Goal: Obtain resource: Download file/media

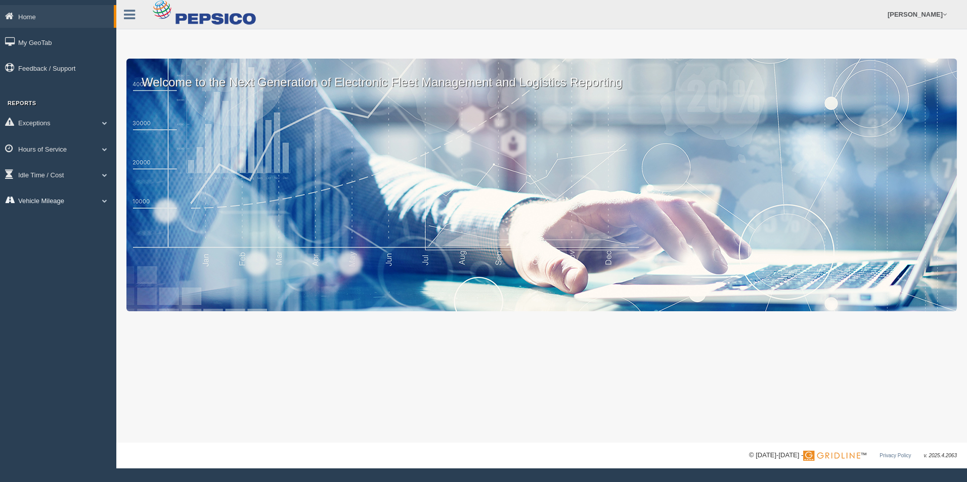
click at [74, 198] on link "Vehicle Mileage" at bounding box center [58, 200] width 116 height 23
click at [75, 225] on link "Vehicle Mileage" at bounding box center [66, 224] width 96 height 18
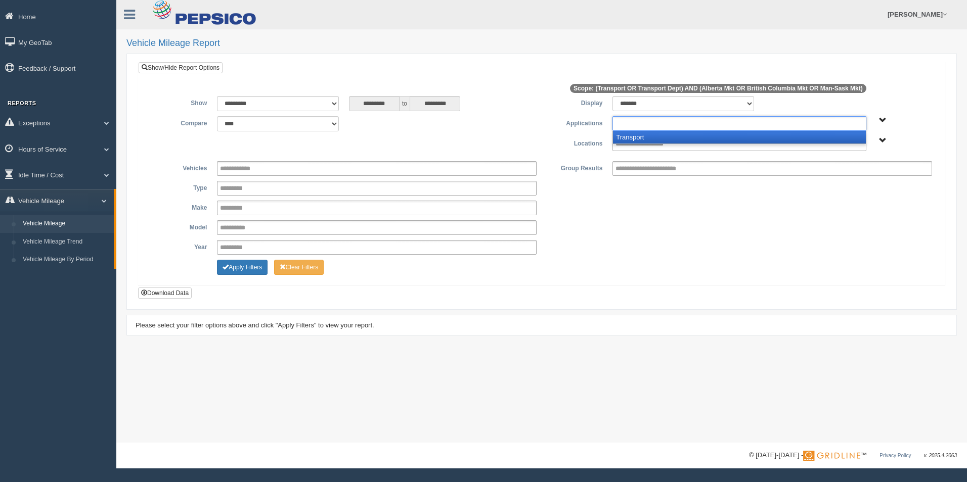
click at [632, 121] on input "text" at bounding box center [653, 123] width 77 height 13
click at [637, 138] on li "Transport" at bounding box center [739, 137] width 252 height 13
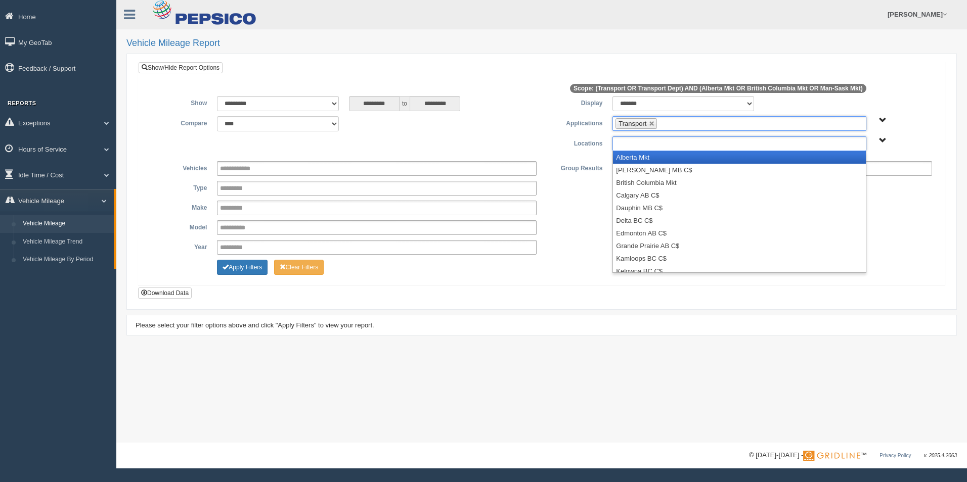
click at [639, 145] on input "text" at bounding box center [650, 144] width 70 height 13
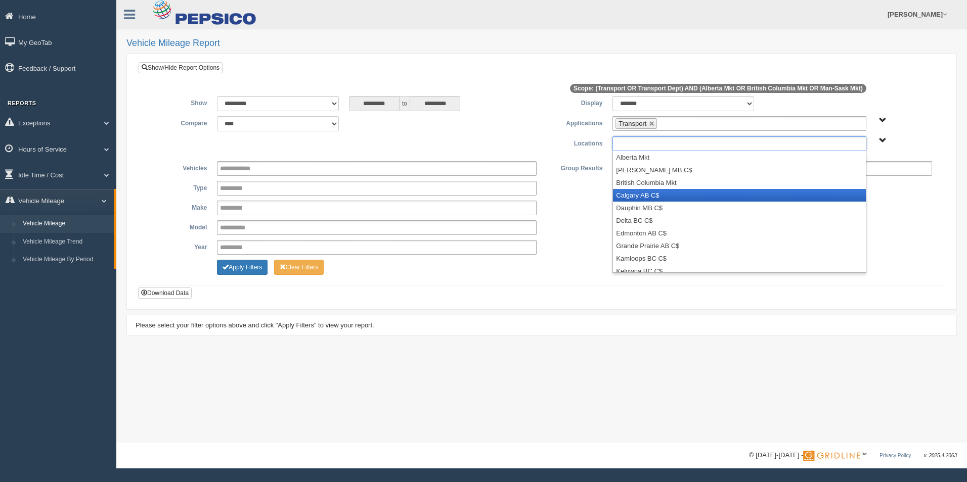
click at [646, 190] on li "Calgary AB C$" at bounding box center [739, 195] width 252 height 13
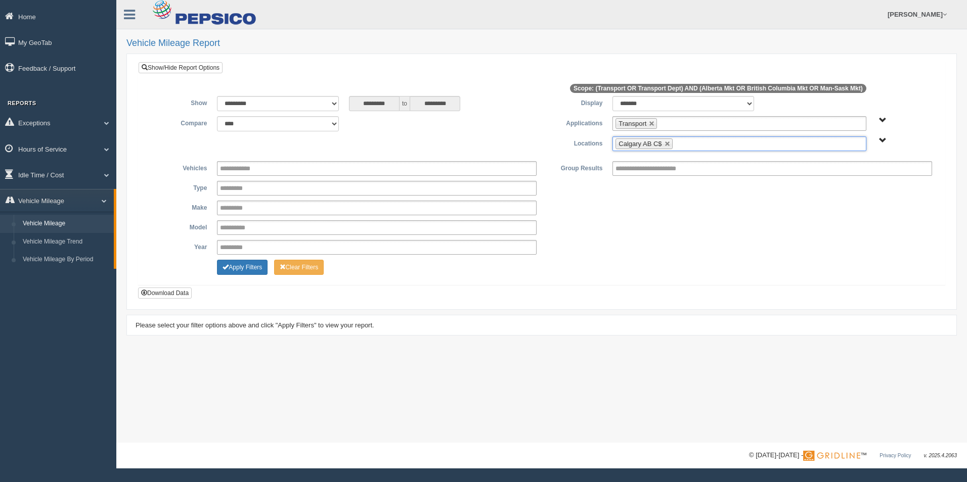
click at [692, 139] on ul "Calgary AB C$" at bounding box center [738, 144] width 253 height 15
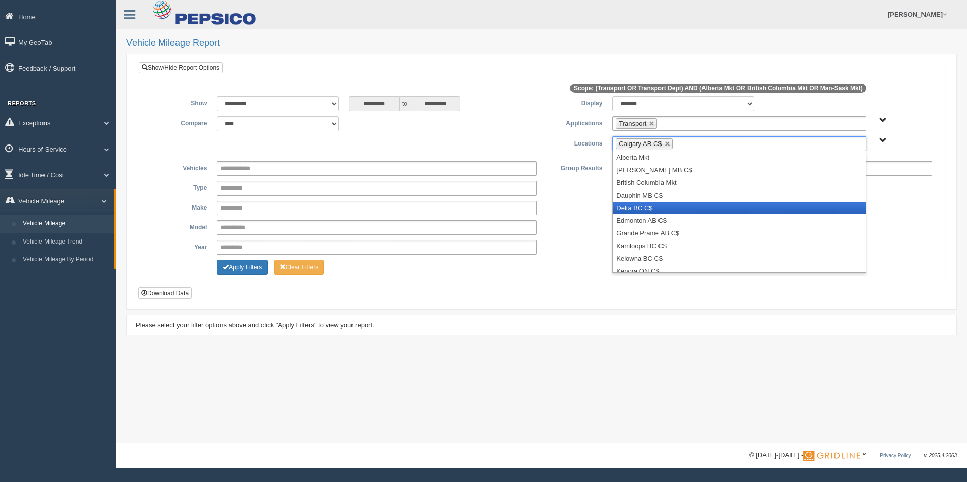
click at [707, 211] on li "Delta BC C$" at bounding box center [739, 208] width 252 height 13
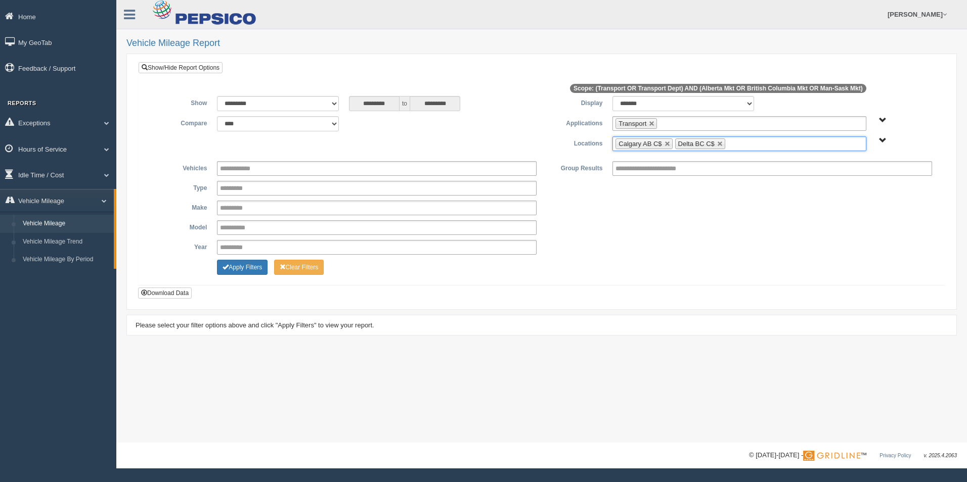
click at [764, 148] on ul "Calgary AB C$ Delta BC C$" at bounding box center [738, 144] width 253 height 15
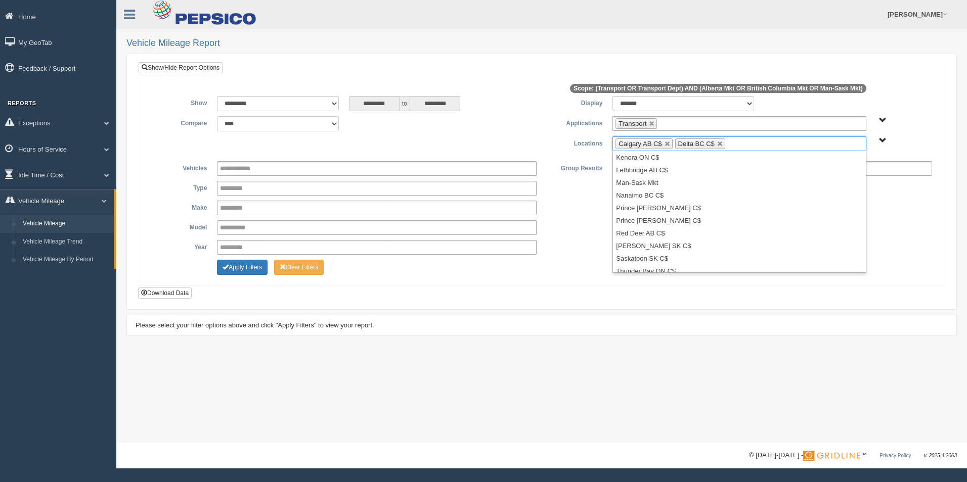
scroll to position [119, 0]
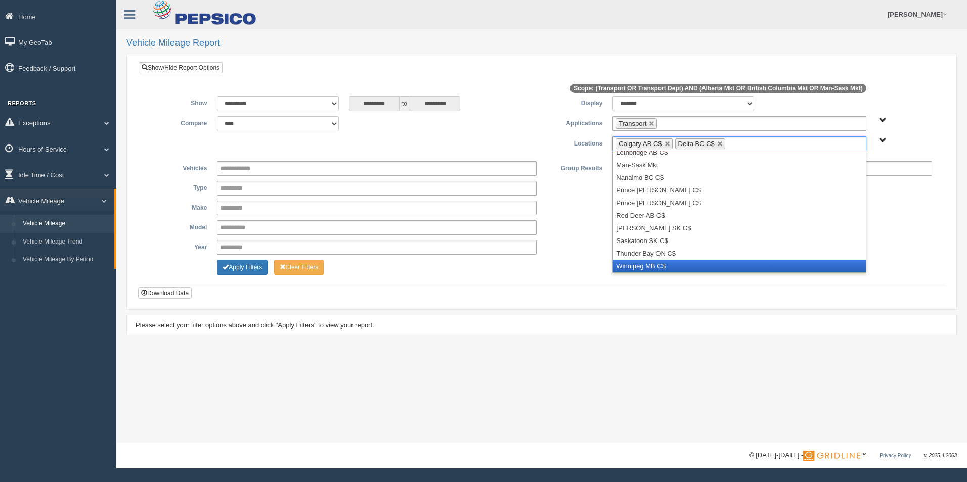
click at [762, 260] on li "Winnipeg MB C$" at bounding box center [739, 266] width 252 height 13
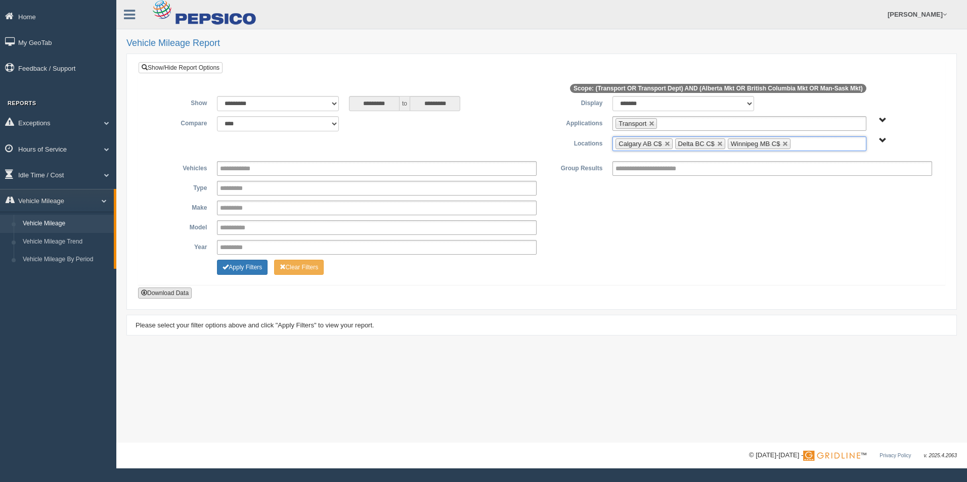
click at [163, 293] on button "Download Data" at bounding box center [165, 293] width 54 height 11
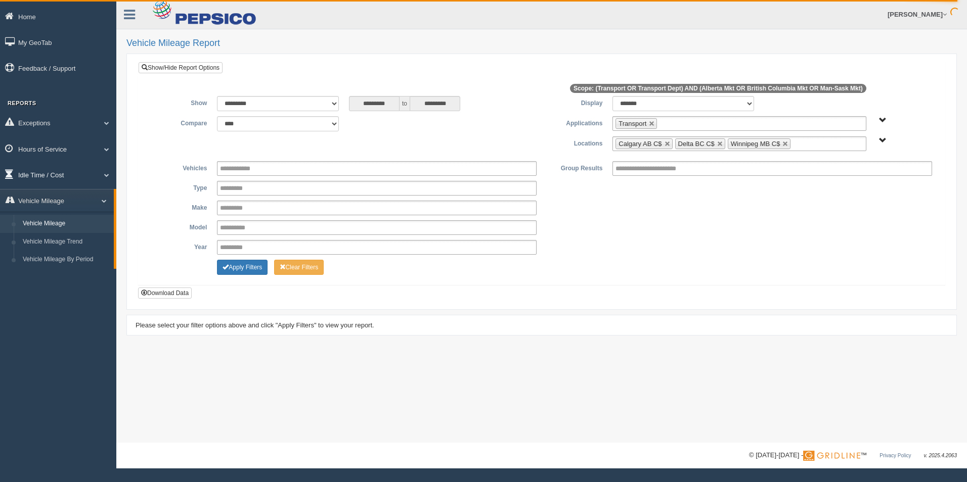
click at [73, 179] on link "Idle Time / Cost" at bounding box center [58, 174] width 116 height 23
click at [79, 226] on link "Idle Duration" at bounding box center [66, 234] width 96 height 18
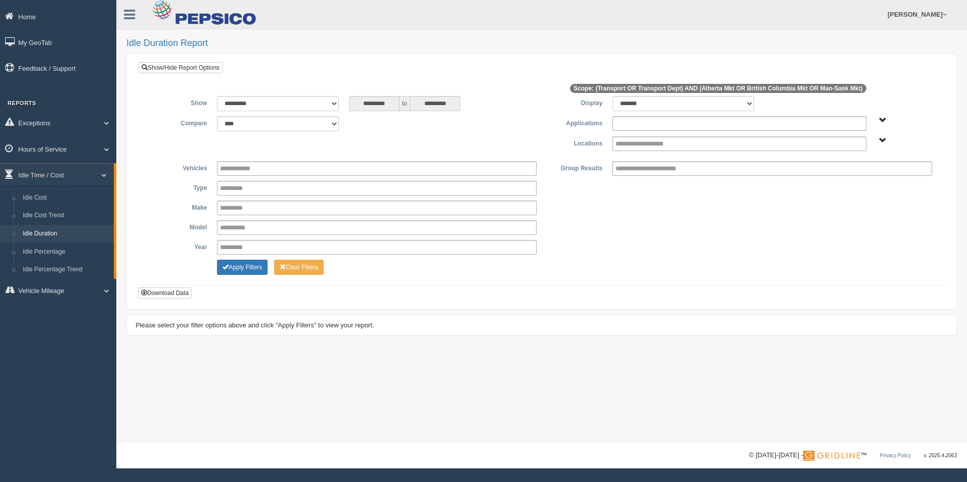
click at [658, 123] on input "text" at bounding box center [653, 123] width 77 height 13
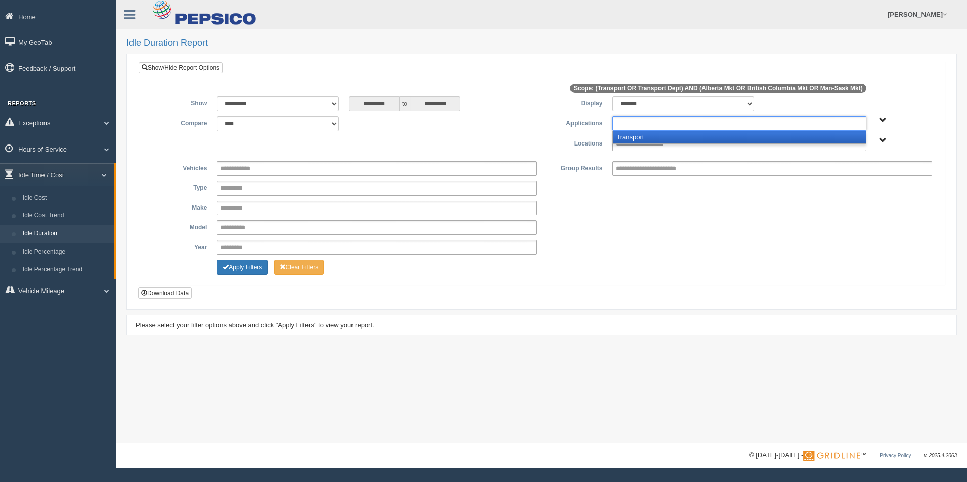
click at [655, 138] on li "Transport" at bounding box center [739, 137] width 252 height 13
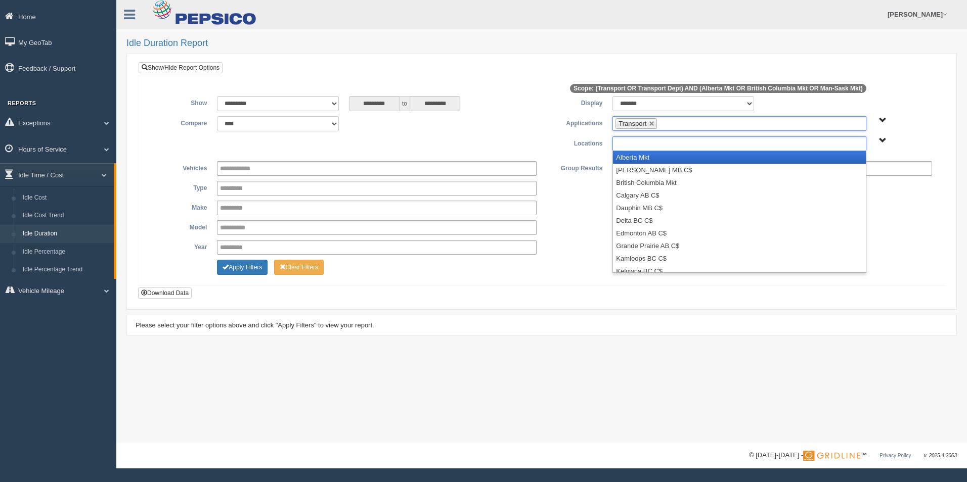
click at [657, 148] on input "text" at bounding box center [650, 144] width 70 height 13
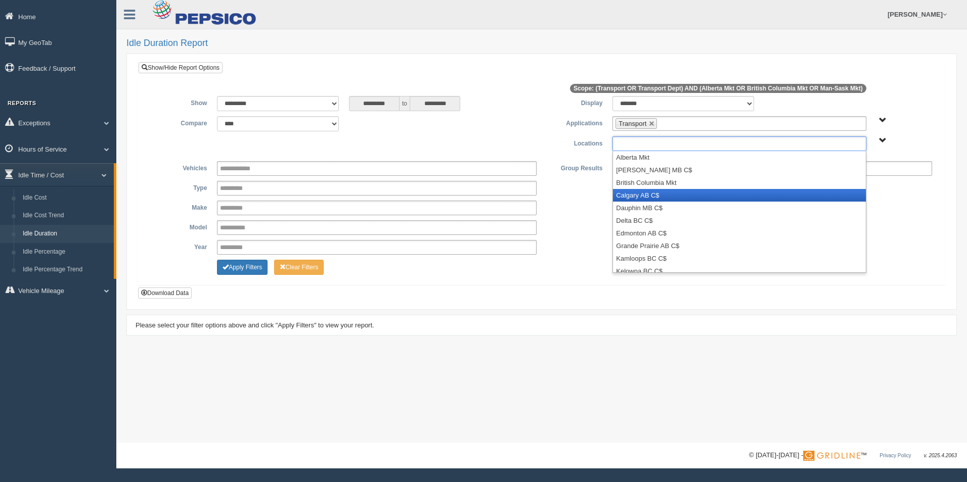
click at [671, 193] on li "Calgary AB C$" at bounding box center [739, 195] width 252 height 13
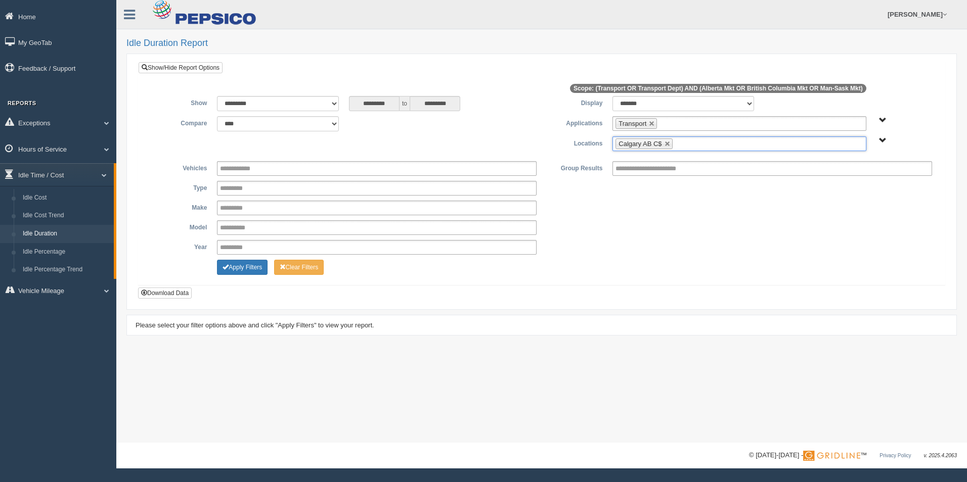
click at [702, 145] on ul "Calgary AB C$" at bounding box center [738, 144] width 253 height 15
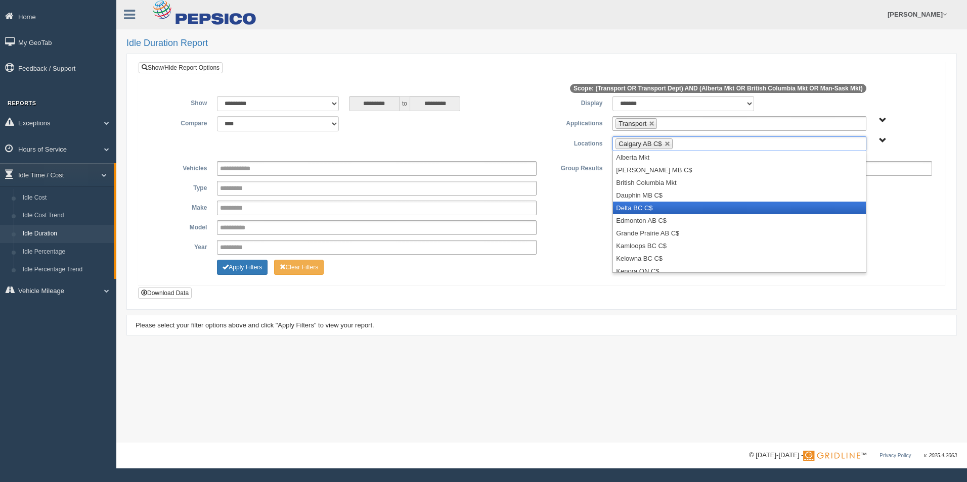
click at [718, 207] on li "Delta BC C$" at bounding box center [739, 208] width 252 height 13
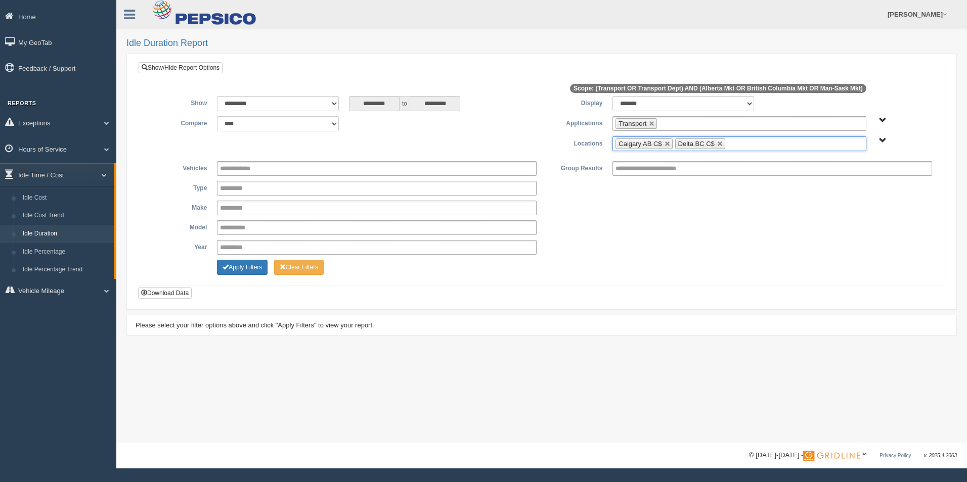
click at [763, 146] on ul "Calgary AB C$ Delta BC C$" at bounding box center [738, 144] width 253 height 15
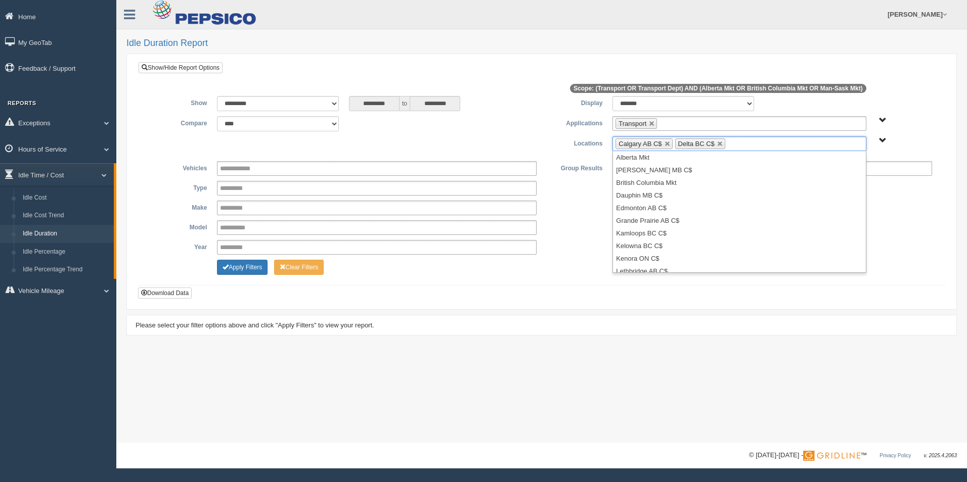
scroll to position [119, 0]
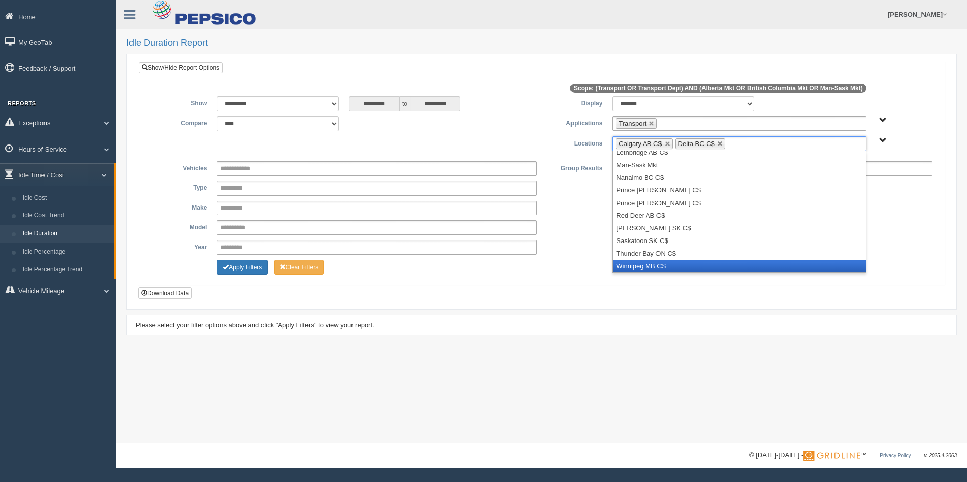
click at [752, 264] on li "Winnipeg MB C$" at bounding box center [739, 266] width 252 height 13
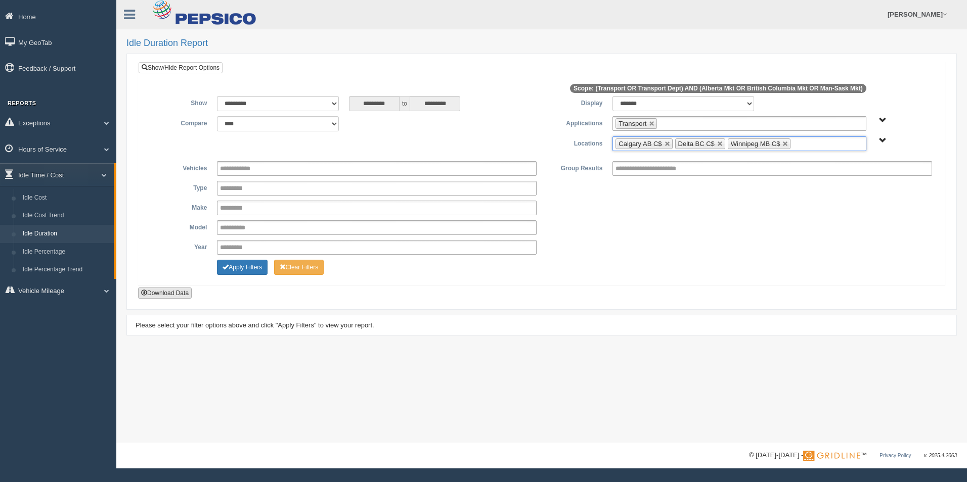
click at [185, 291] on button "Download Data" at bounding box center [165, 293] width 54 height 11
